Goal: Browse casually

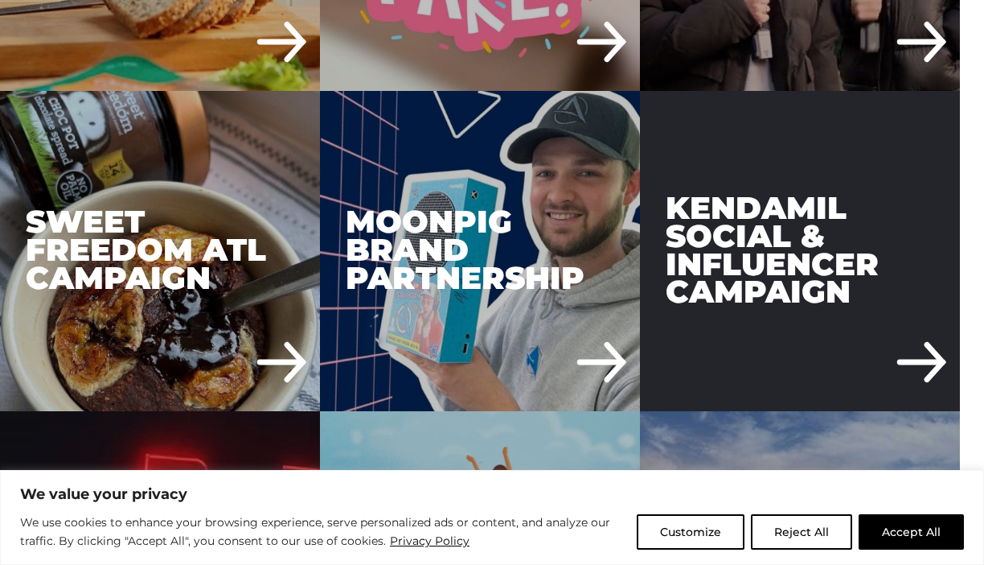
scroll to position [1689, 0]
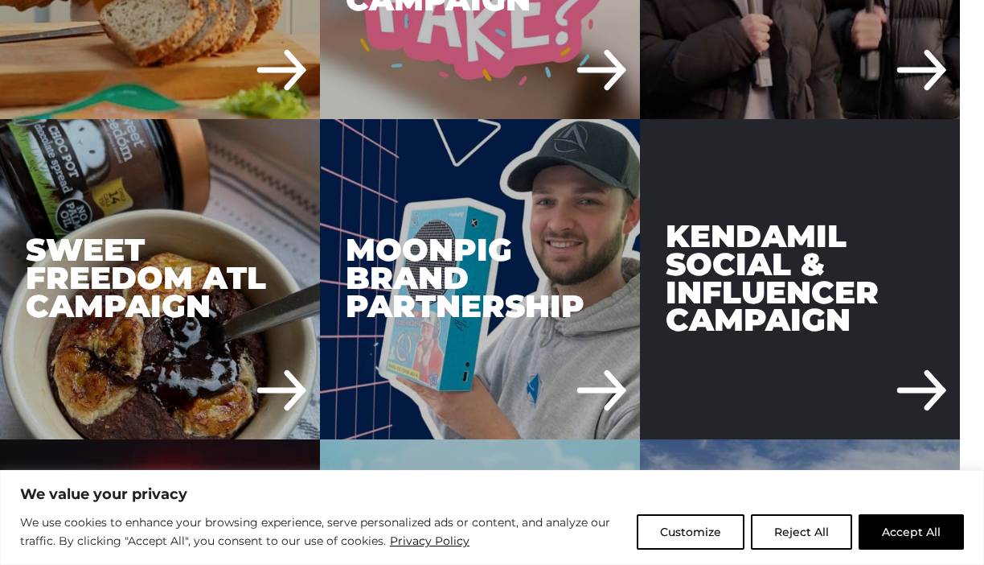
click at [759, 315] on div "Kendamil Social & Influencer Campaign" at bounding box center [800, 279] width 320 height 320
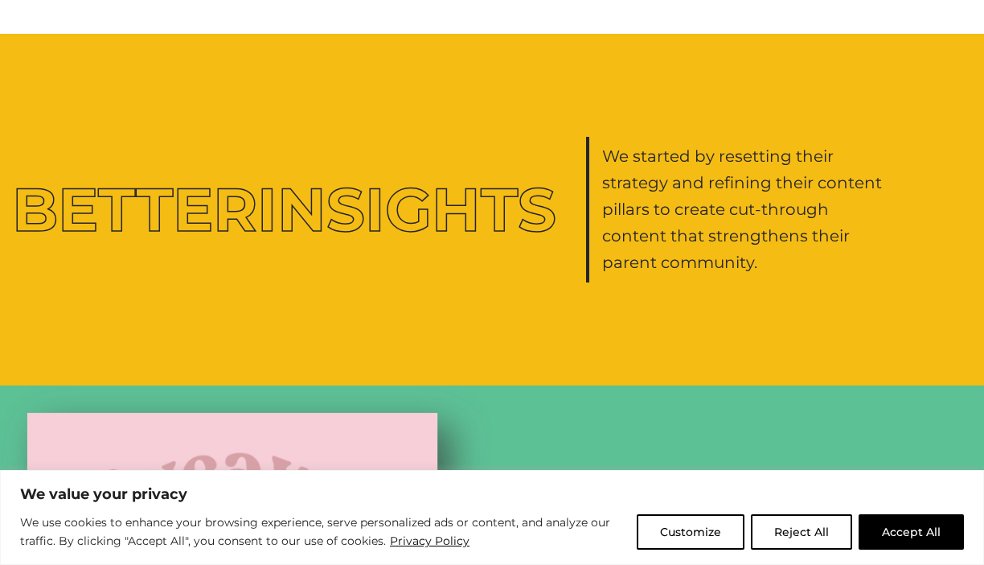
scroll to position [1367, 0]
